Goal: Find specific page/section

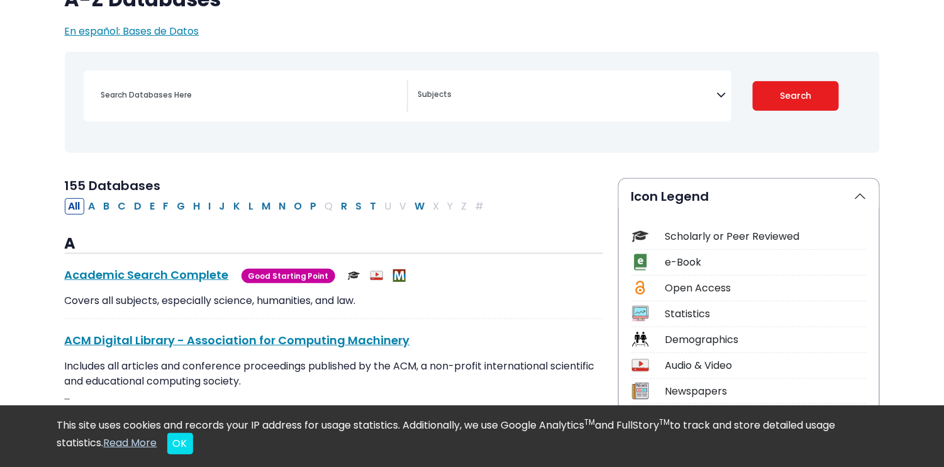
scroll to position [126, 0]
click at [196, 209] on button "H" at bounding box center [197, 206] width 14 height 16
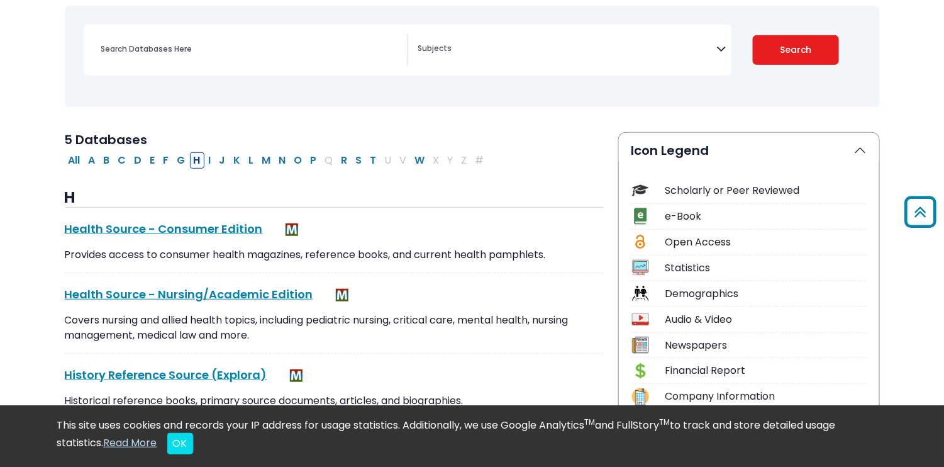
scroll to position [63, 0]
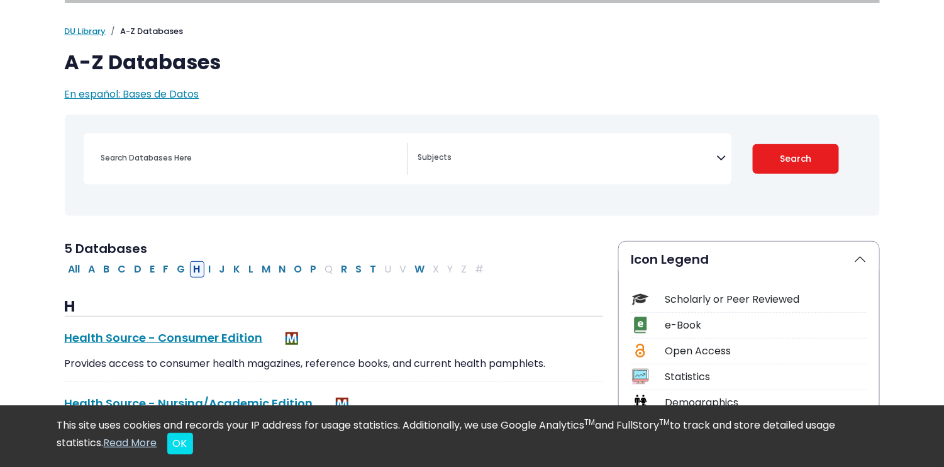
click at [194, 269] on button "H" at bounding box center [197, 269] width 14 height 16
click at [207, 271] on button "I" at bounding box center [210, 269] width 10 height 16
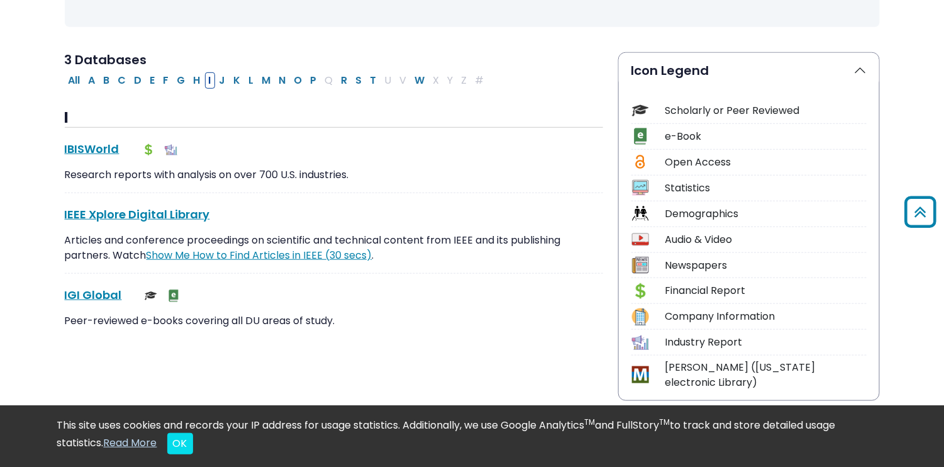
scroll to position [63, 0]
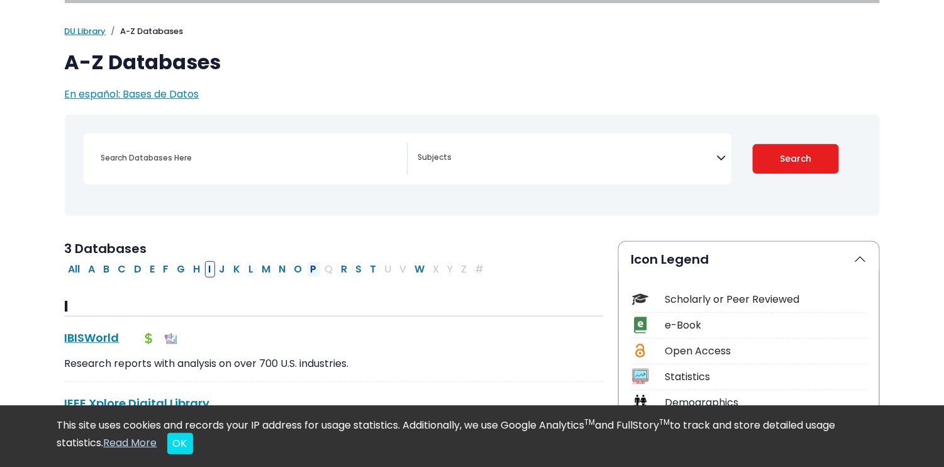
click at [312, 270] on button "P" at bounding box center [314, 269] width 14 height 16
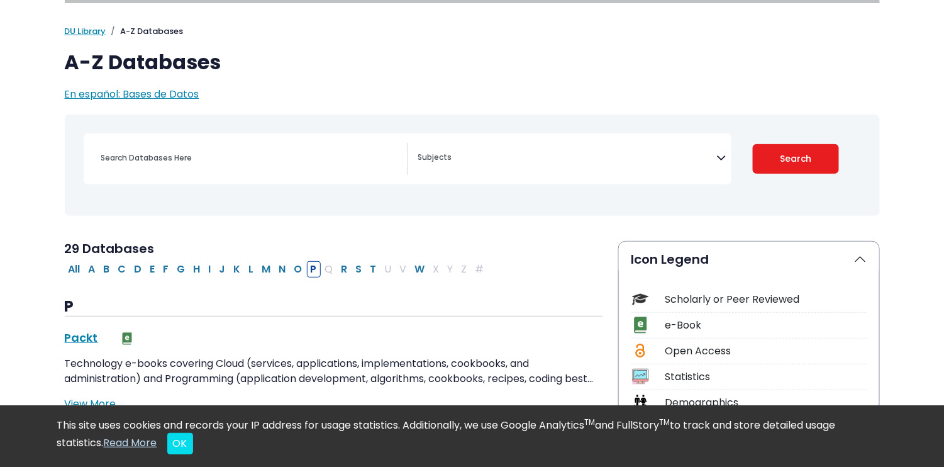
scroll to position [189, 0]
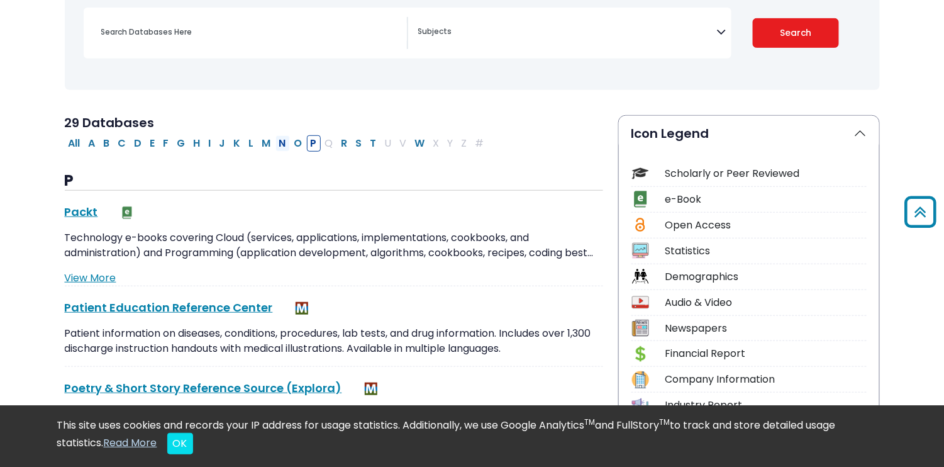
click at [277, 137] on button "N" at bounding box center [282, 143] width 14 height 16
select select "Database Subject Filter"
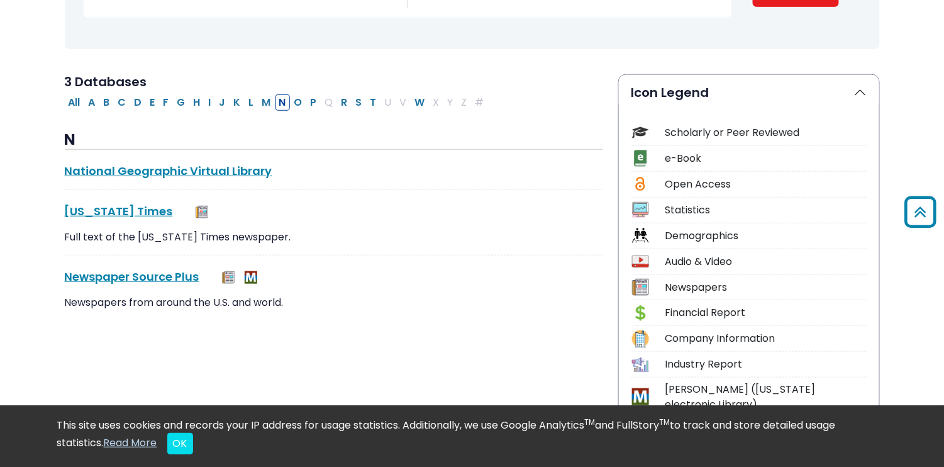
scroll to position [252, 0]
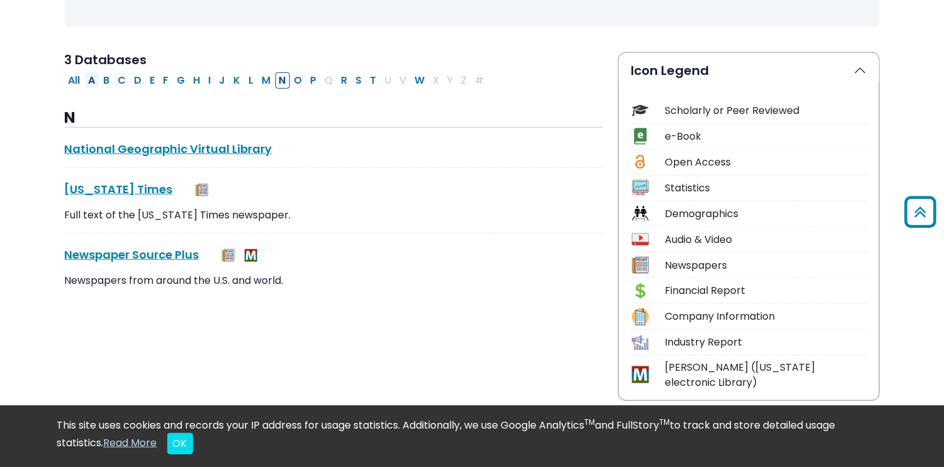
click at [92, 84] on button "A" at bounding box center [92, 80] width 14 height 16
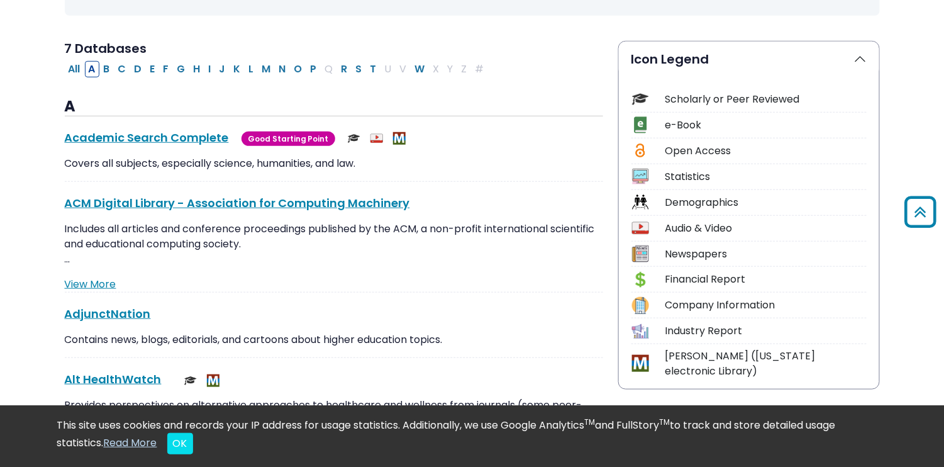
scroll to position [189, 0]
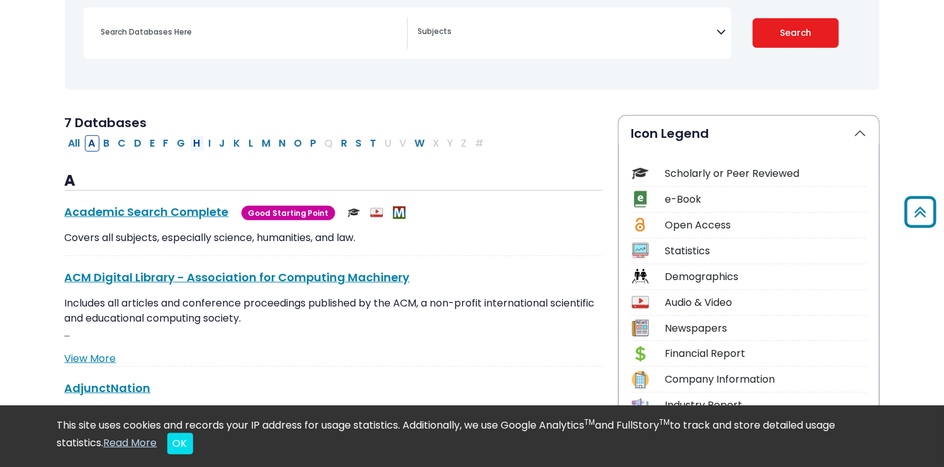
click at [196, 143] on button "H" at bounding box center [197, 143] width 14 height 16
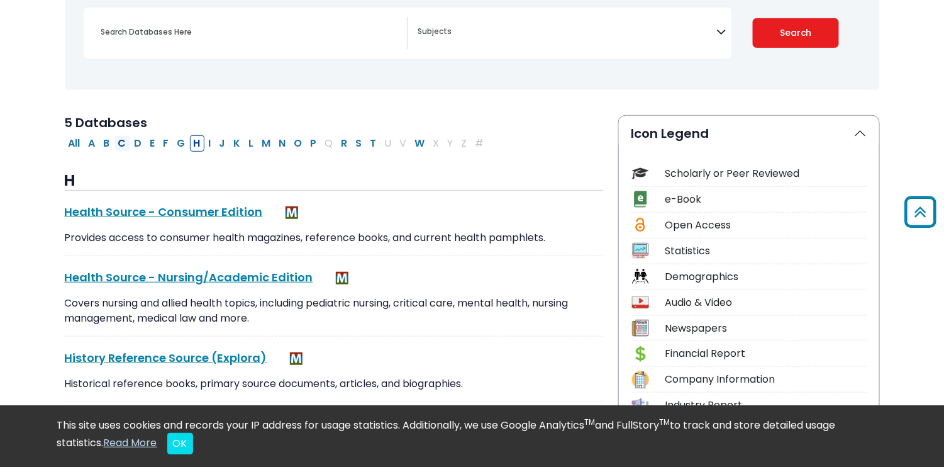
click at [118, 143] on button "C" at bounding box center [122, 143] width 16 height 16
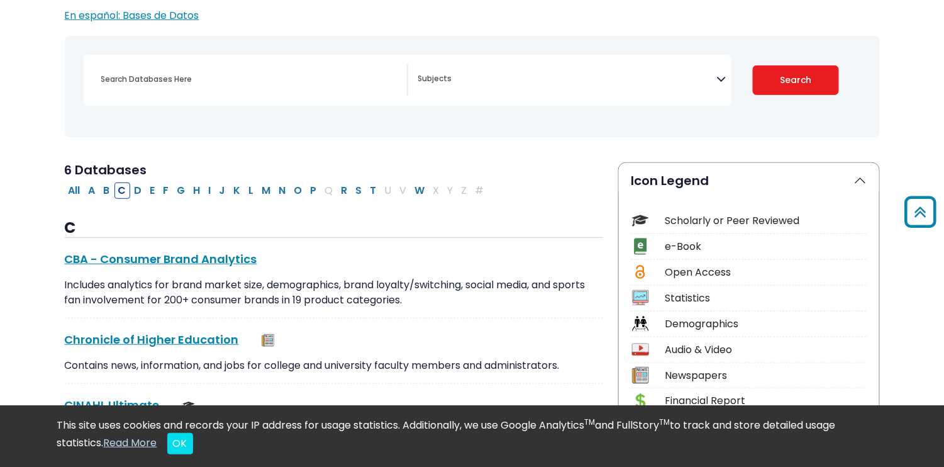
scroll to position [63, 0]
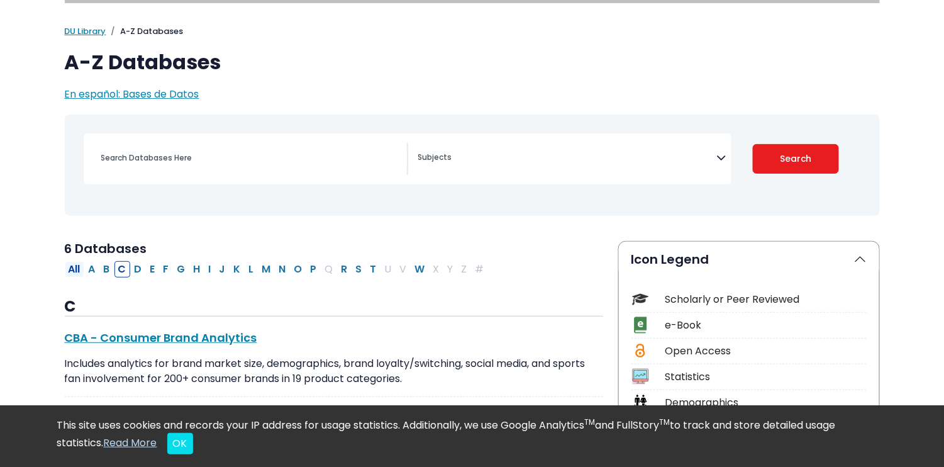
click at [74, 262] on button "All" at bounding box center [74, 269] width 19 height 16
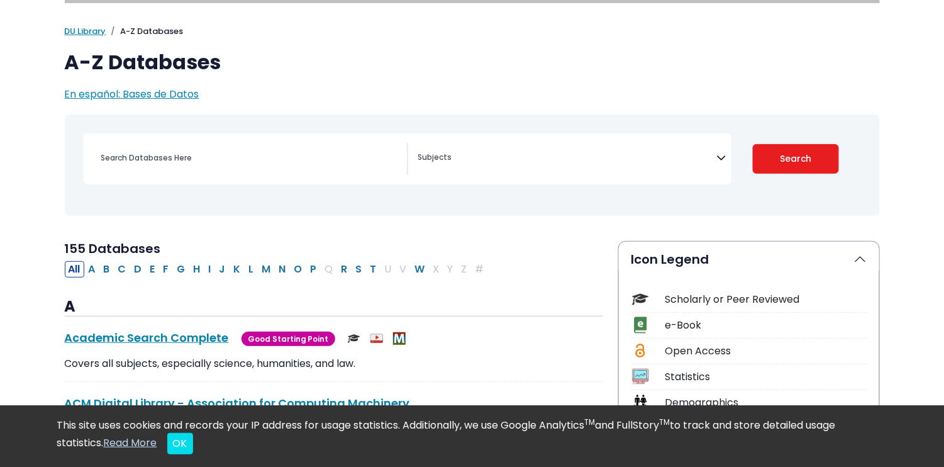
click at [494, 149] on span "Search filters" at bounding box center [567, 155] width 299 height 14
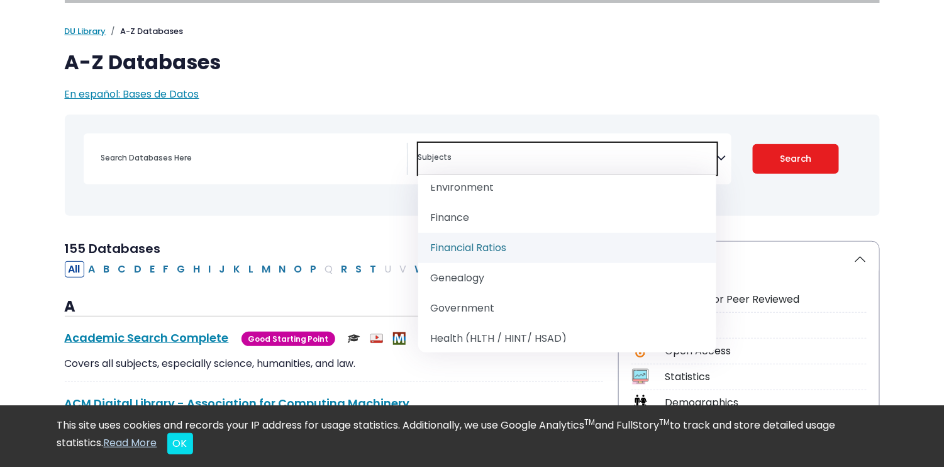
scroll to position [755, 0]
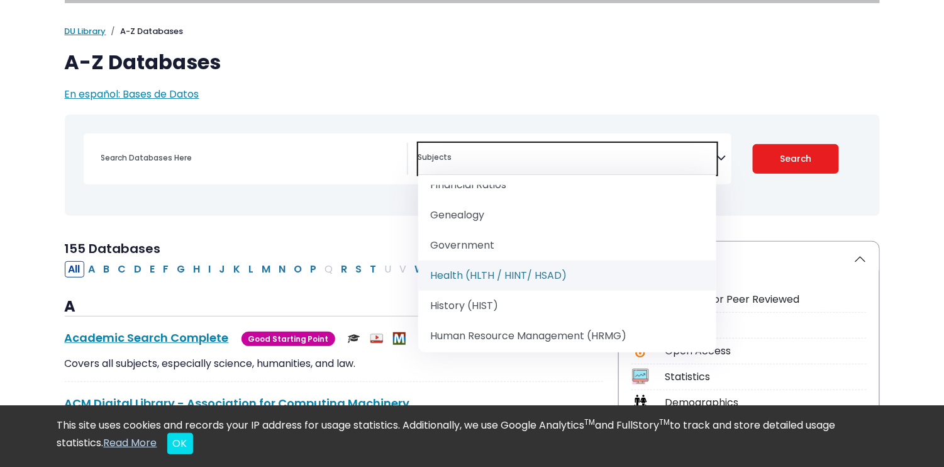
select select "219061"
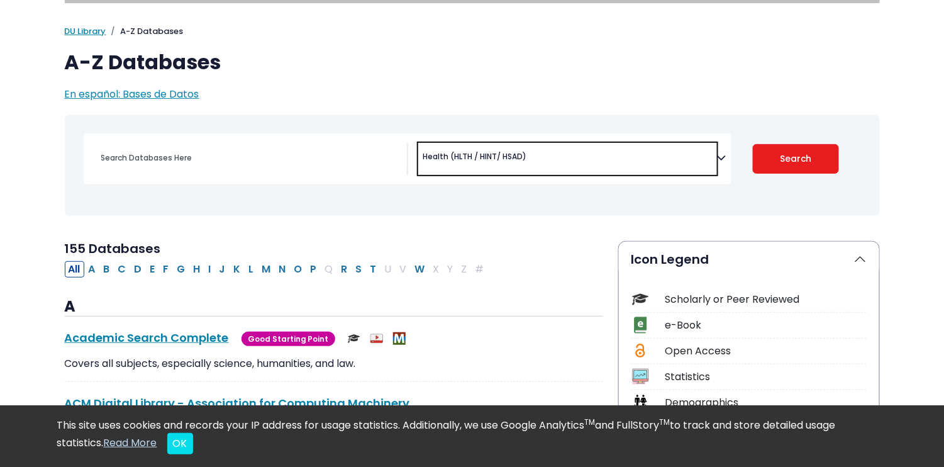
scroll to position [421, 0]
click at [803, 159] on button "Search" at bounding box center [796, 159] width 86 height 30
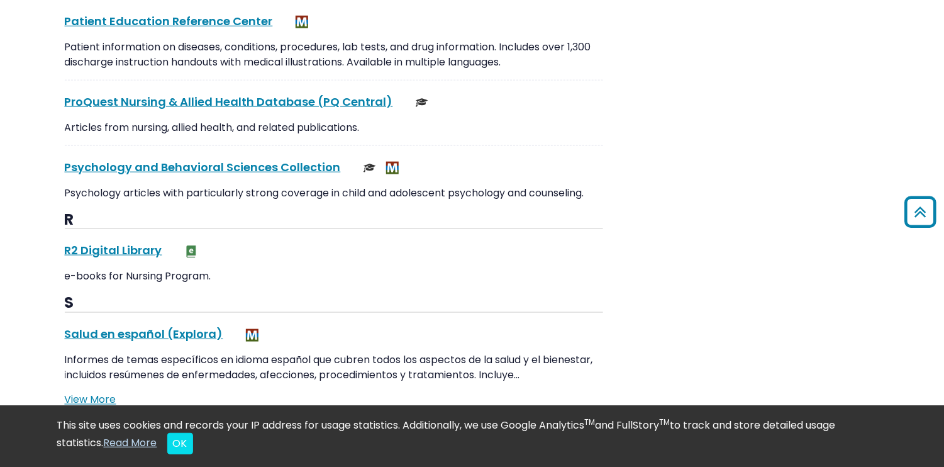
scroll to position [2012, 0]
